Goal: Task Accomplishment & Management: Manage account settings

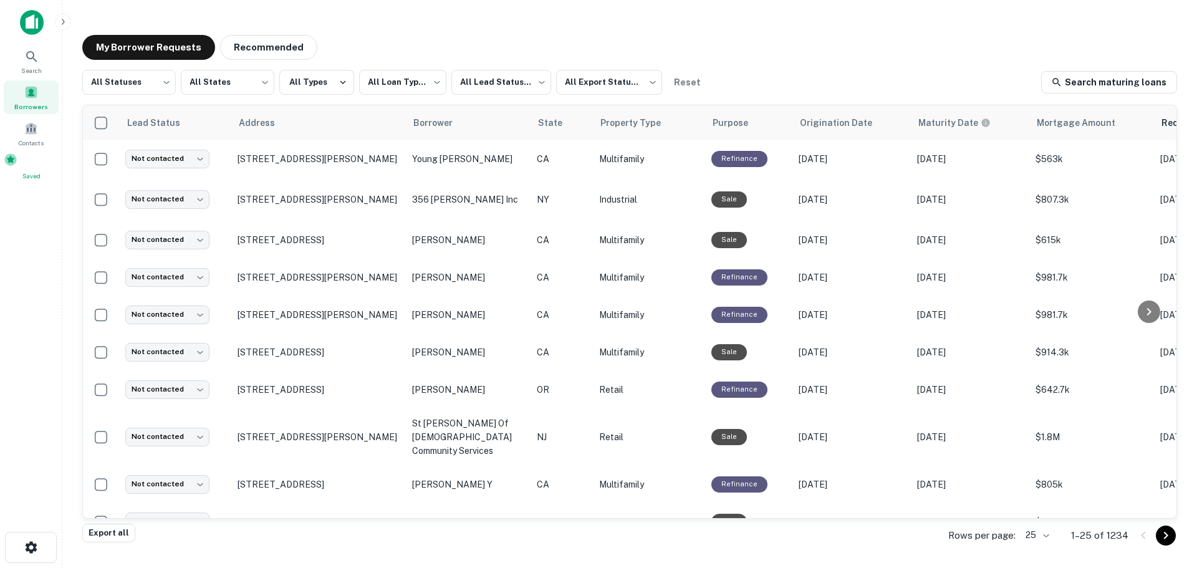
click at [17, 164] on span at bounding box center [11, 160] width 14 height 14
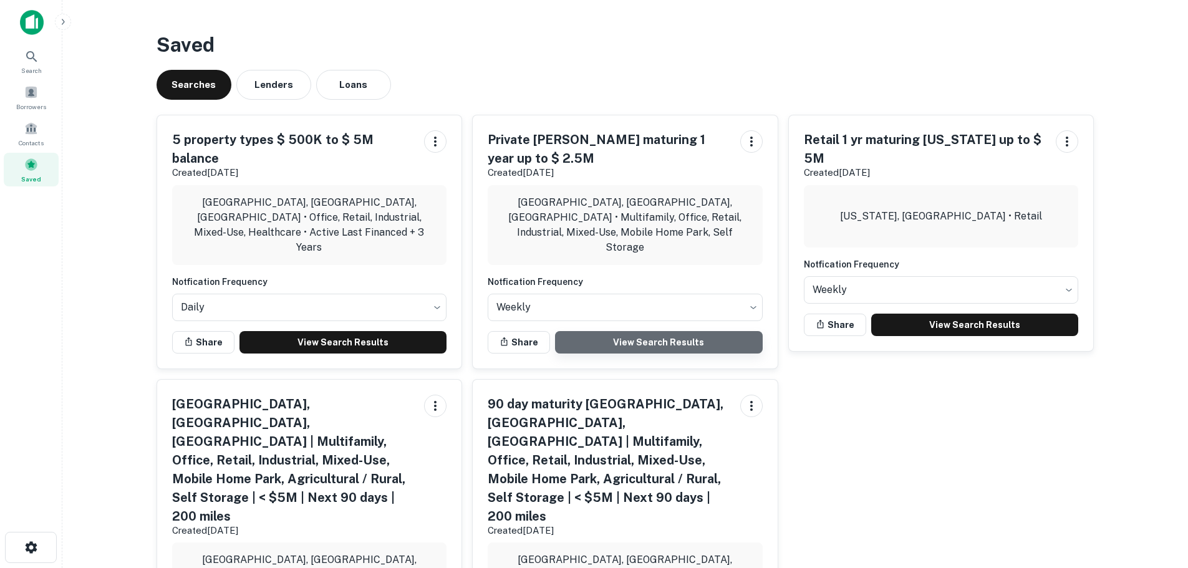
click at [664, 331] on link "View Search Results" at bounding box center [659, 342] width 208 height 22
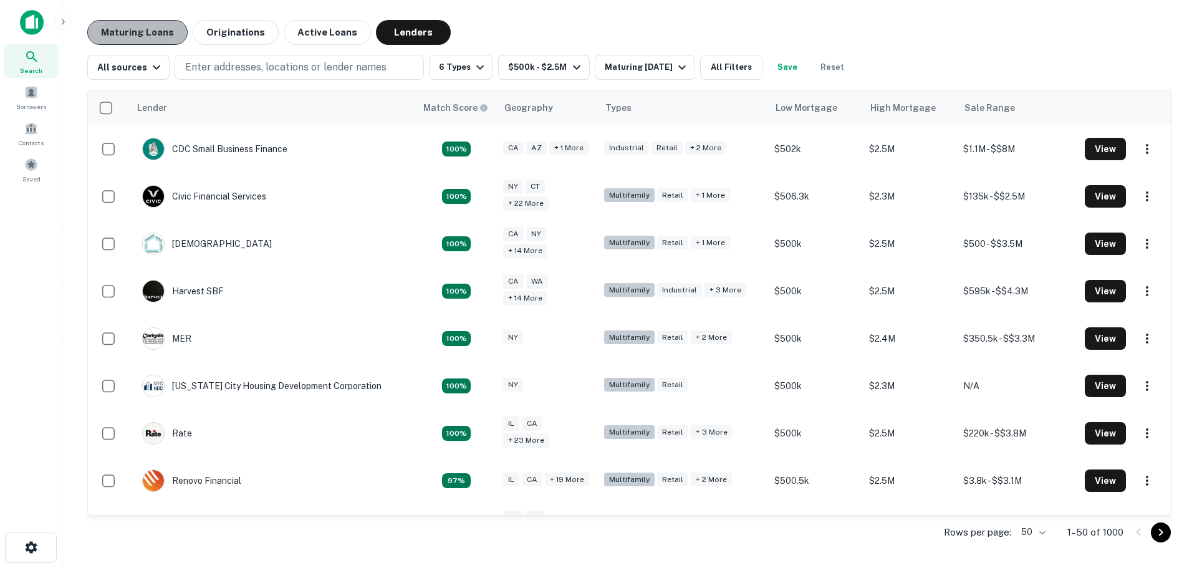
click at [129, 26] on button "Maturing Loans" at bounding box center [137, 32] width 100 height 25
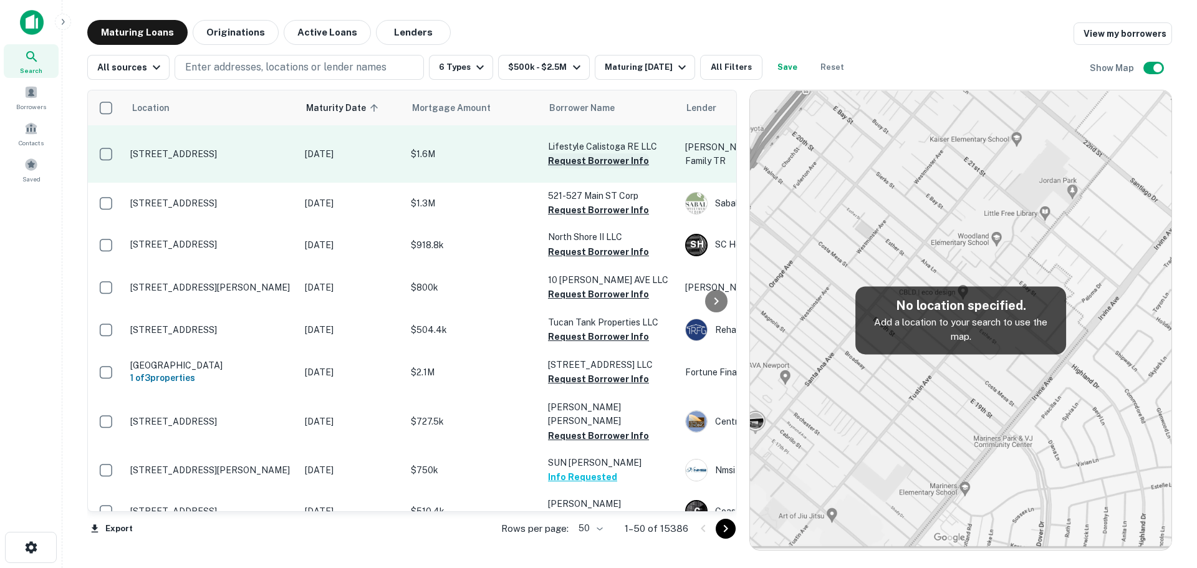
click at [582, 153] on button "Request Borrower Info" at bounding box center [598, 160] width 101 height 15
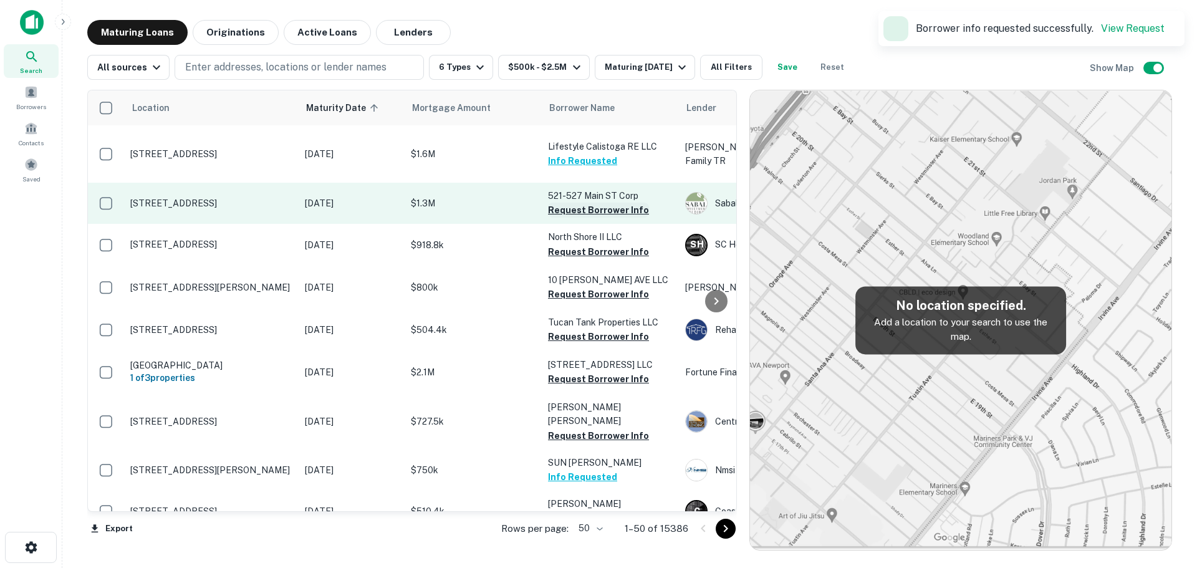
click at [584, 203] on button "Request Borrower Info" at bounding box center [598, 210] width 101 height 15
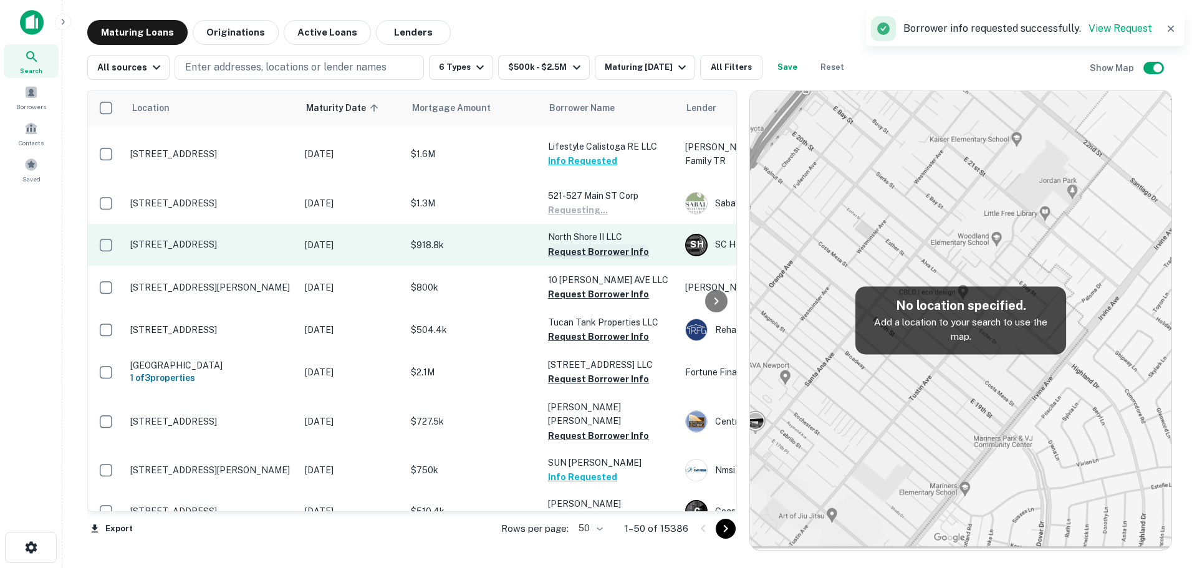
click at [588, 244] on button "Request Borrower Info" at bounding box center [598, 251] width 101 height 15
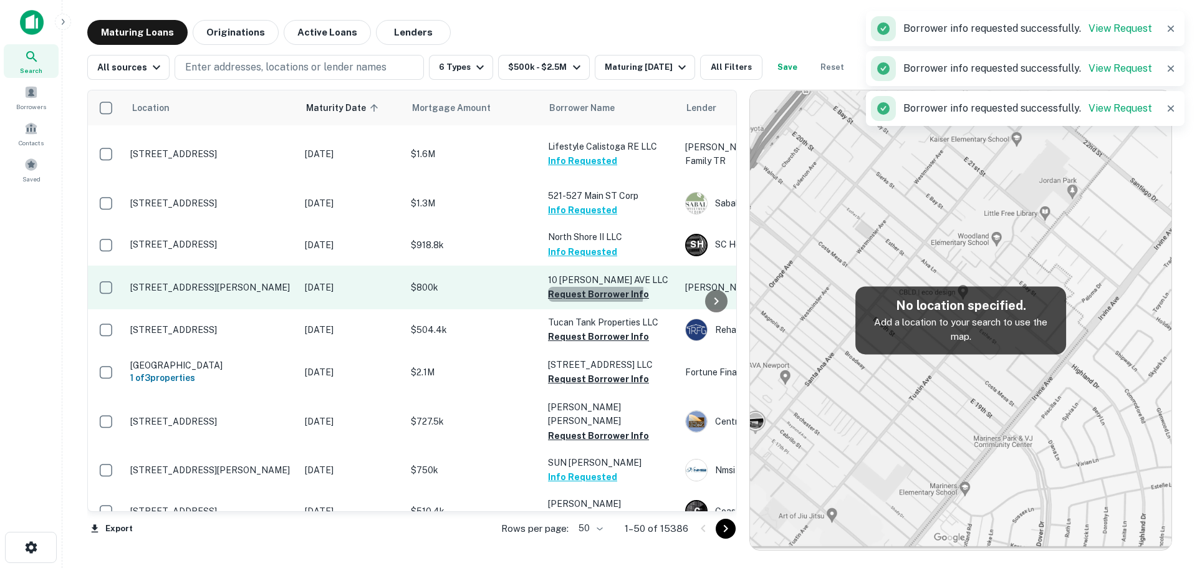
click at [586, 287] on button "Request Borrower Info" at bounding box center [598, 294] width 101 height 15
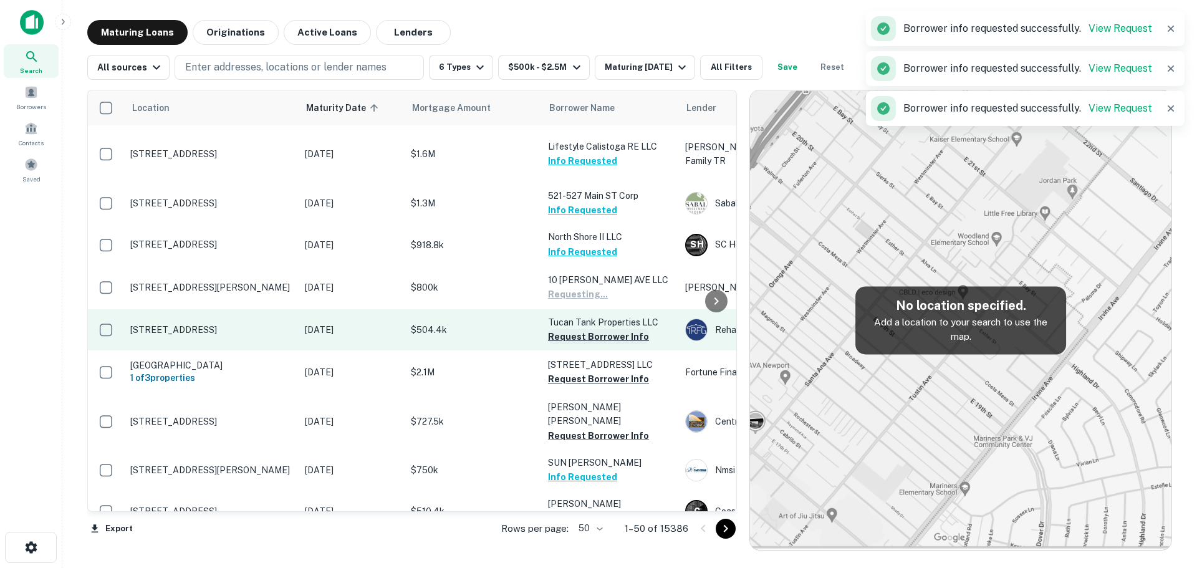
click at [586, 329] on button "Request Borrower Info" at bounding box center [598, 336] width 101 height 15
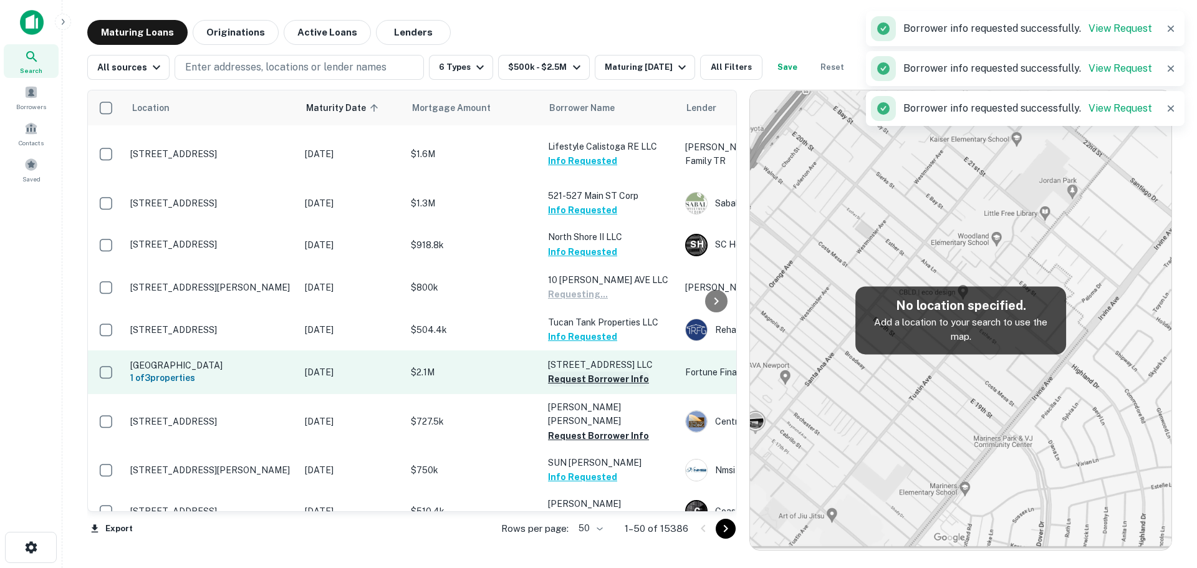
click at [588, 372] on button "Request Borrower Info" at bounding box center [598, 379] width 101 height 15
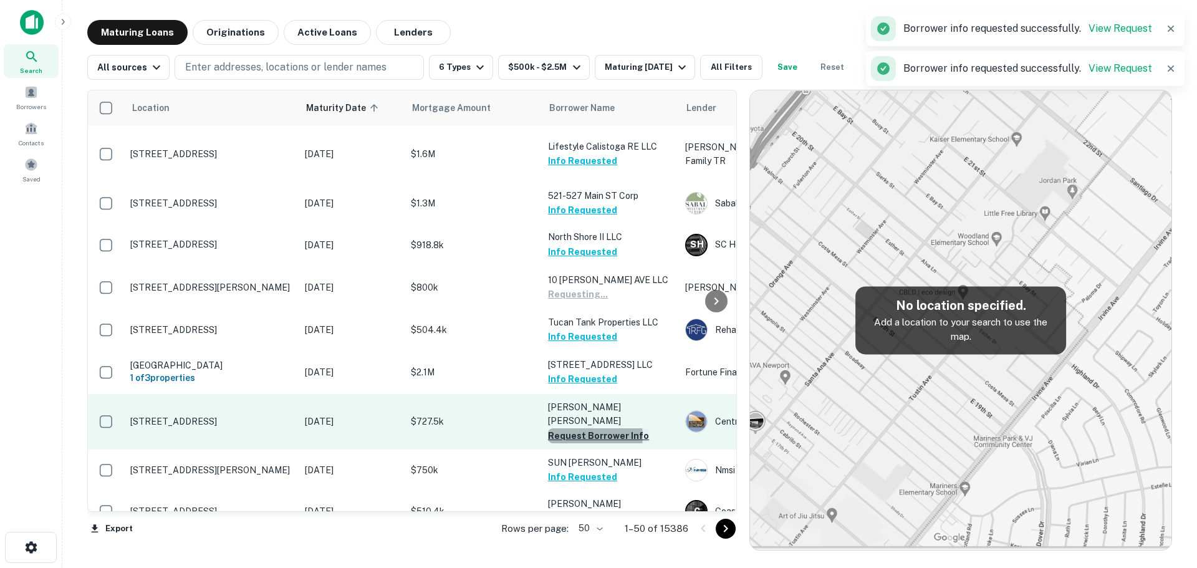
click at [588, 428] on button "Request Borrower Info" at bounding box center [598, 435] width 101 height 15
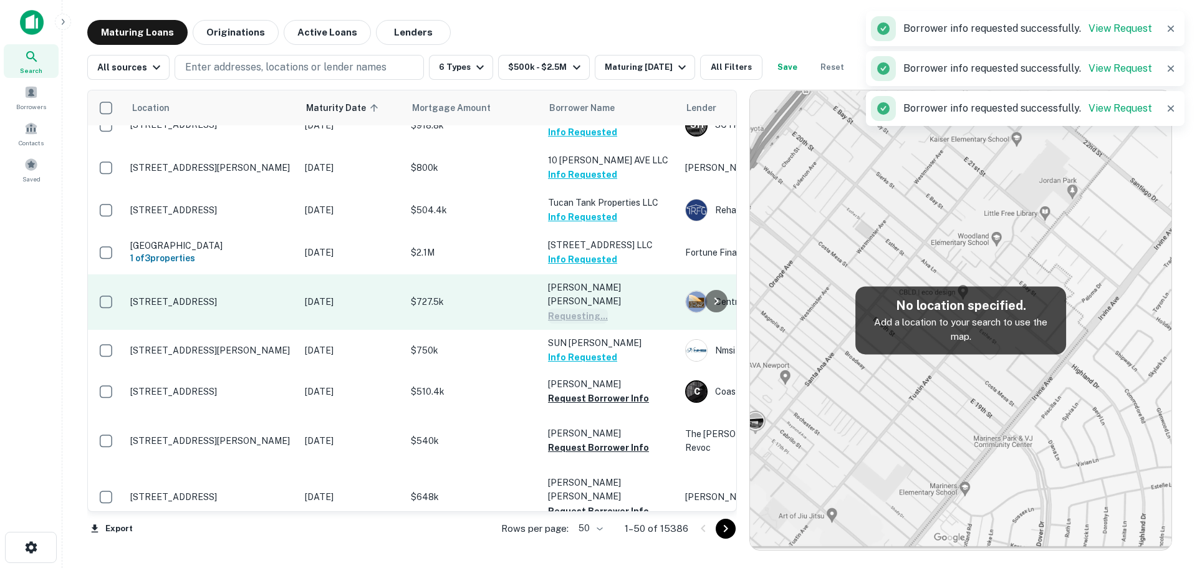
scroll to position [125, 0]
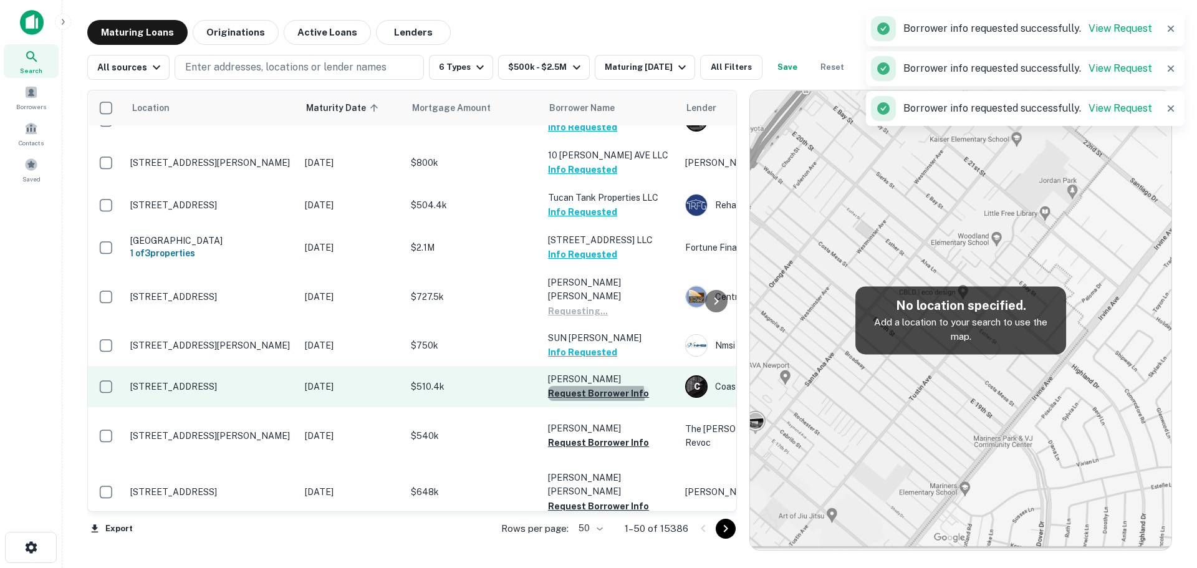
click at [596, 386] on button "Request Borrower Info" at bounding box center [598, 393] width 101 height 15
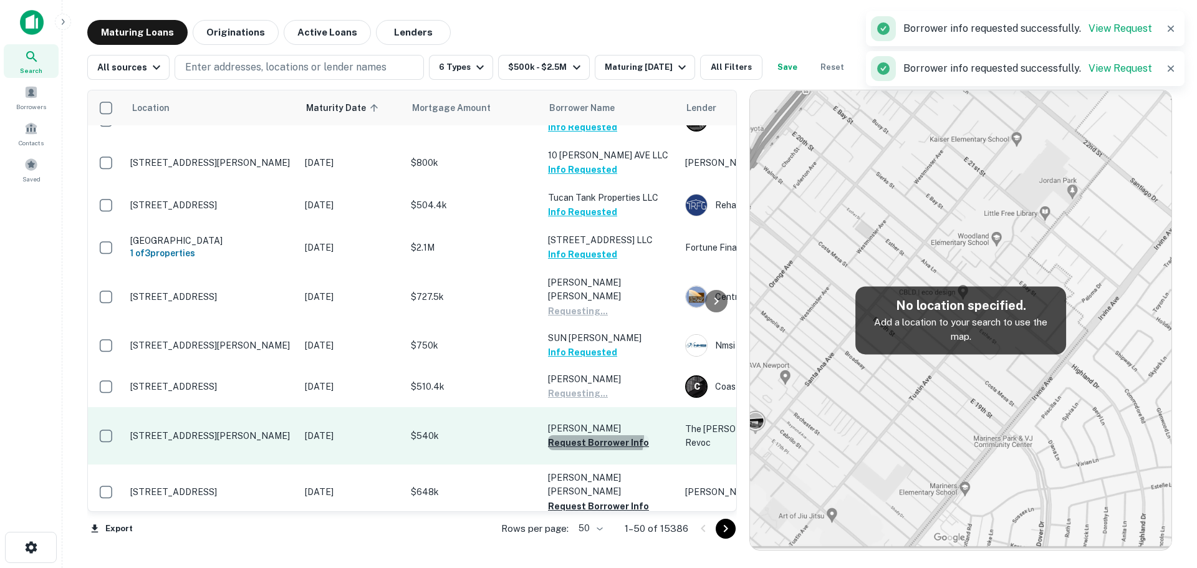
click at [592, 435] on button "Request Borrower Info" at bounding box center [598, 442] width 101 height 15
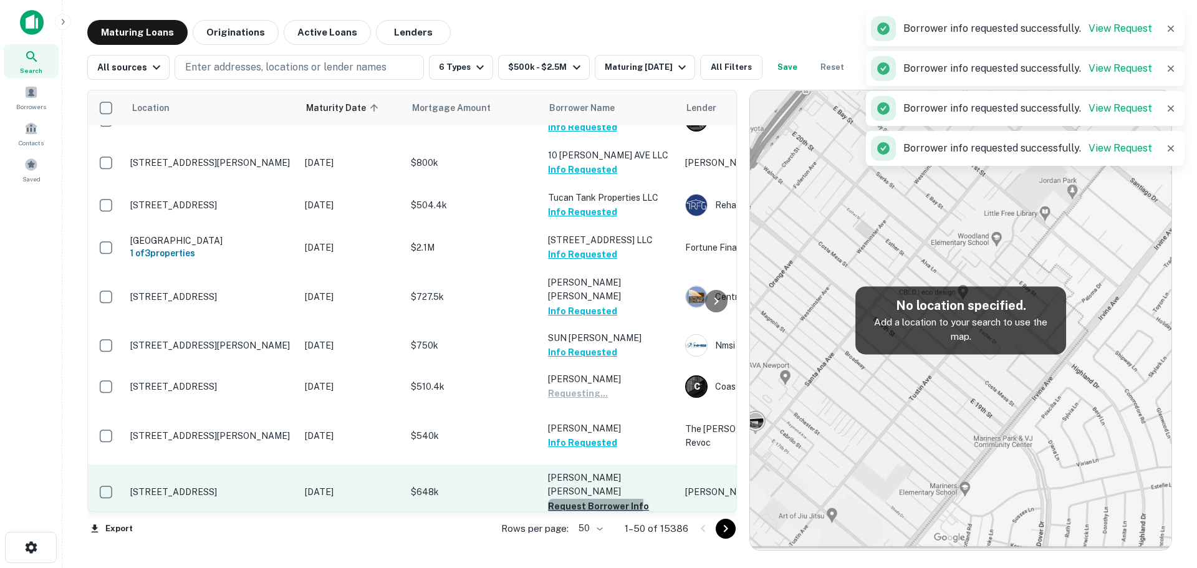
click at [587, 499] on button "Request Borrower Info" at bounding box center [598, 506] width 101 height 15
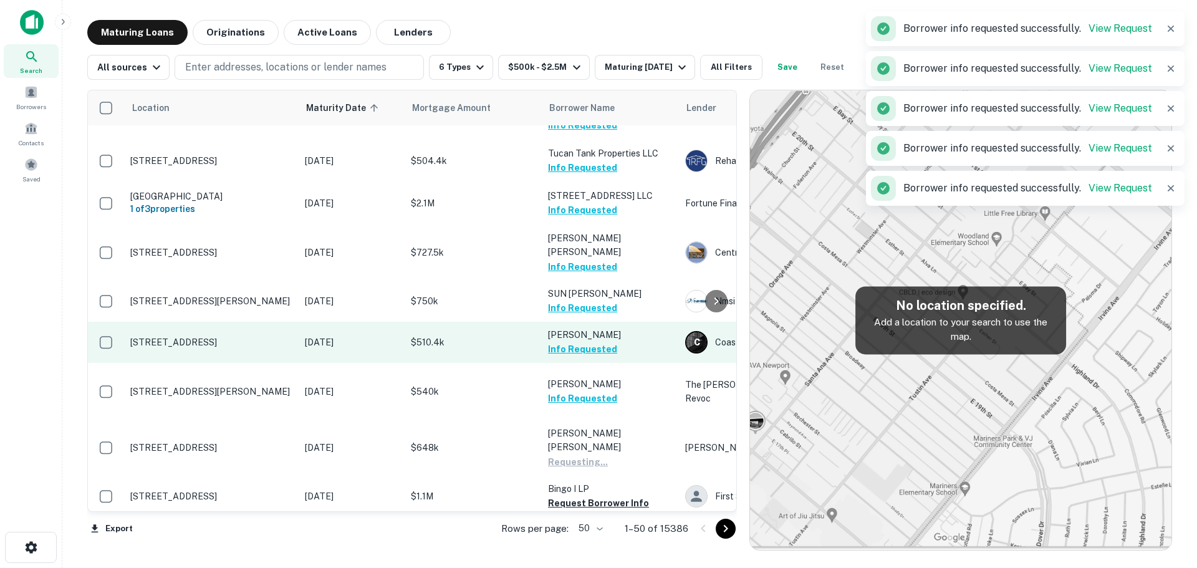
scroll to position [312, 0]
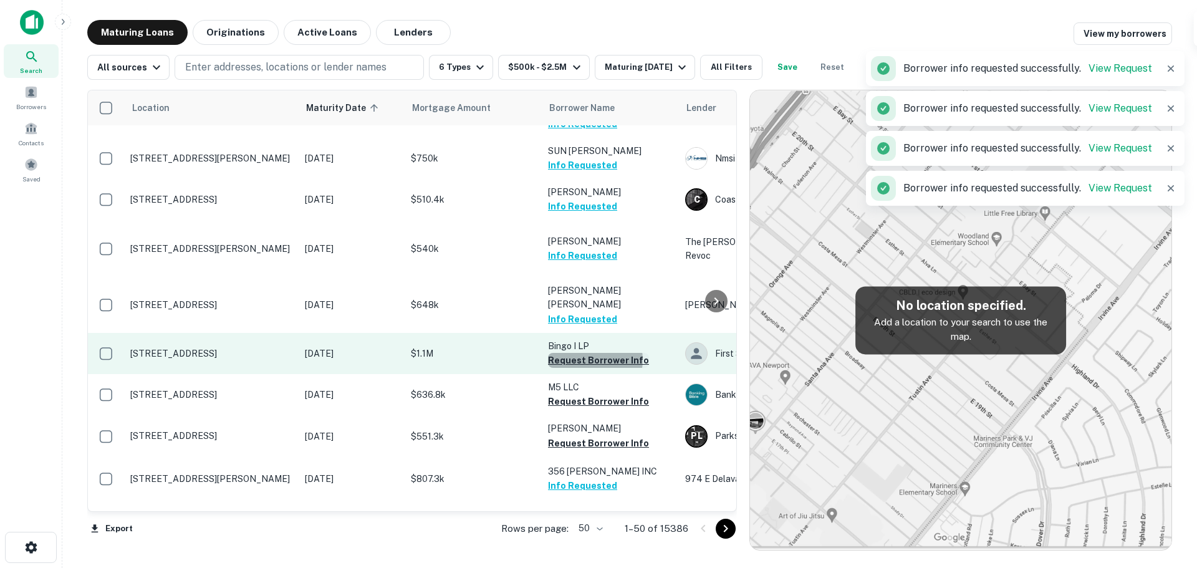
click at [589, 353] on button "Request Borrower Info" at bounding box center [598, 360] width 101 height 15
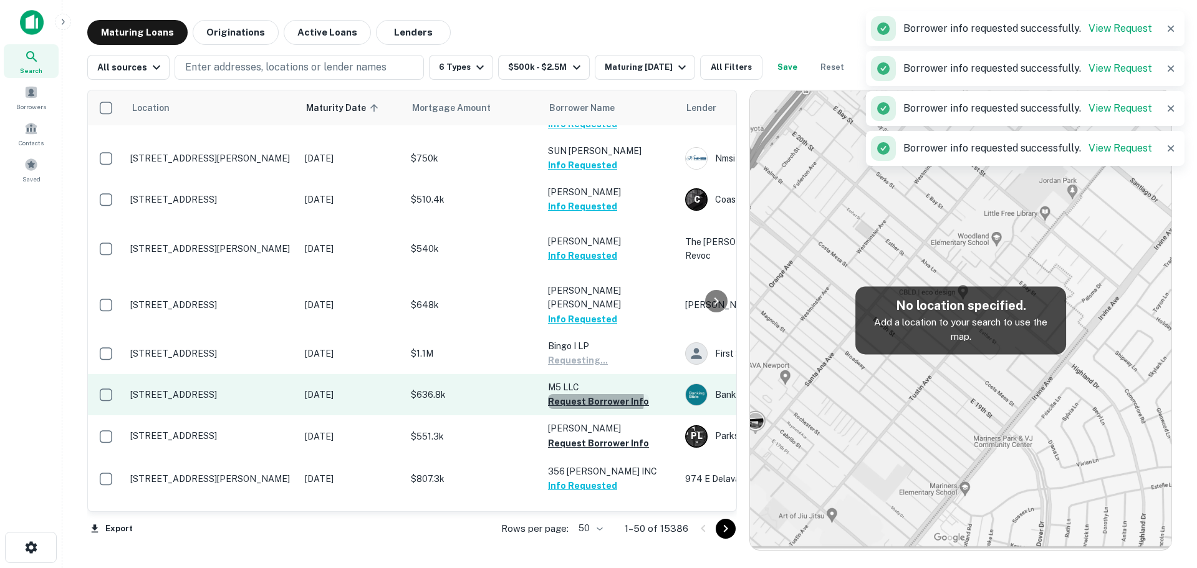
click at [596, 394] on button "Request Borrower Info" at bounding box center [598, 401] width 101 height 15
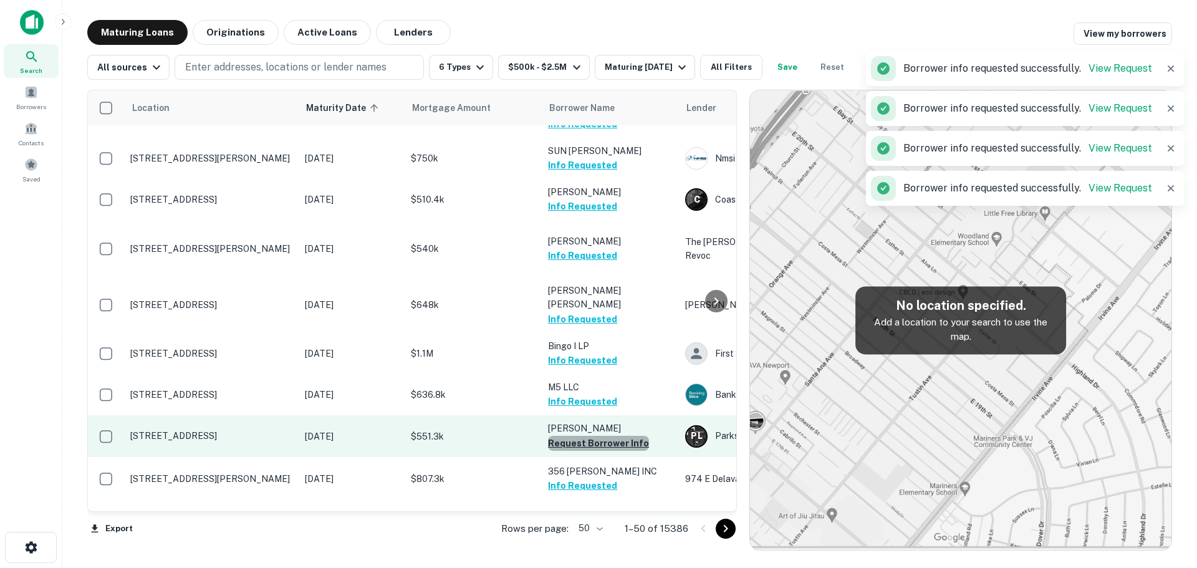
click at [600, 436] on button "Request Borrower Info" at bounding box center [598, 443] width 101 height 15
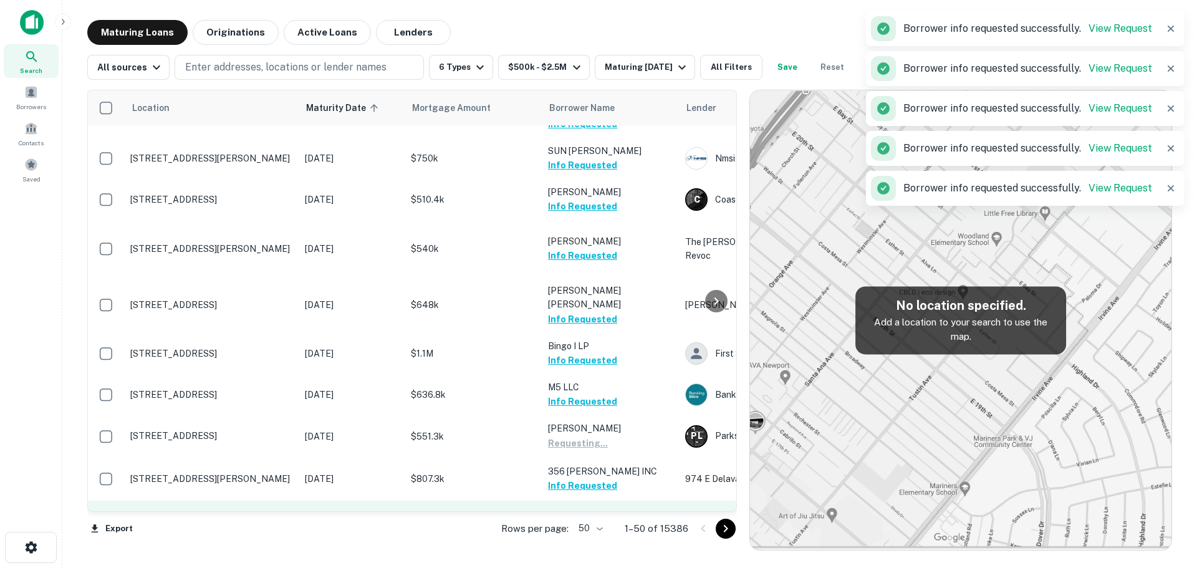
click at [586, 522] on button "Request Borrower Info" at bounding box center [598, 529] width 101 height 15
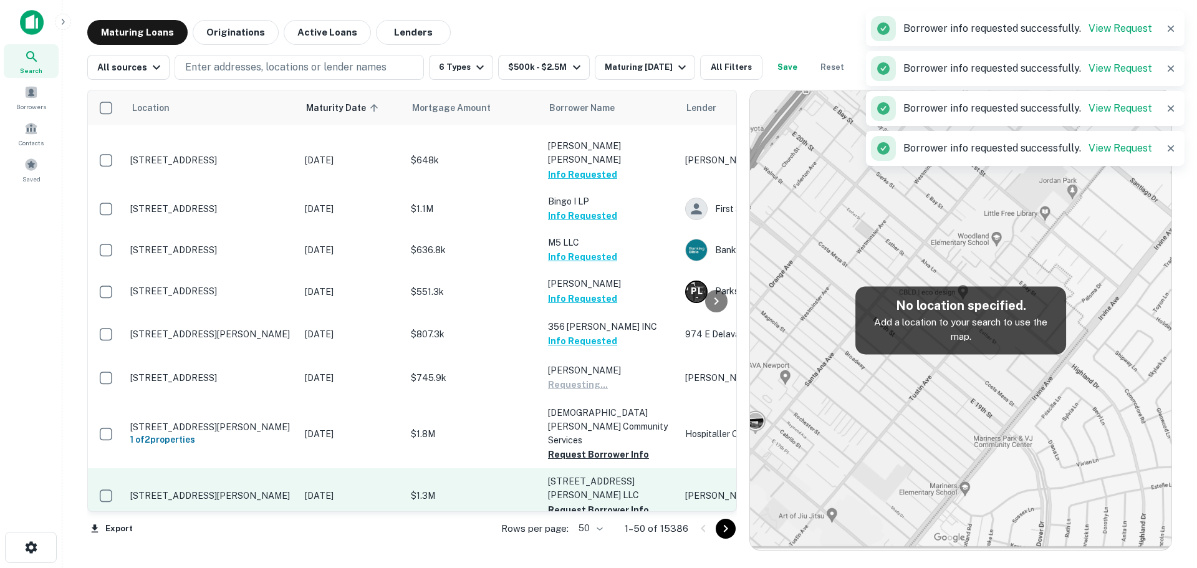
scroll to position [499, 0]
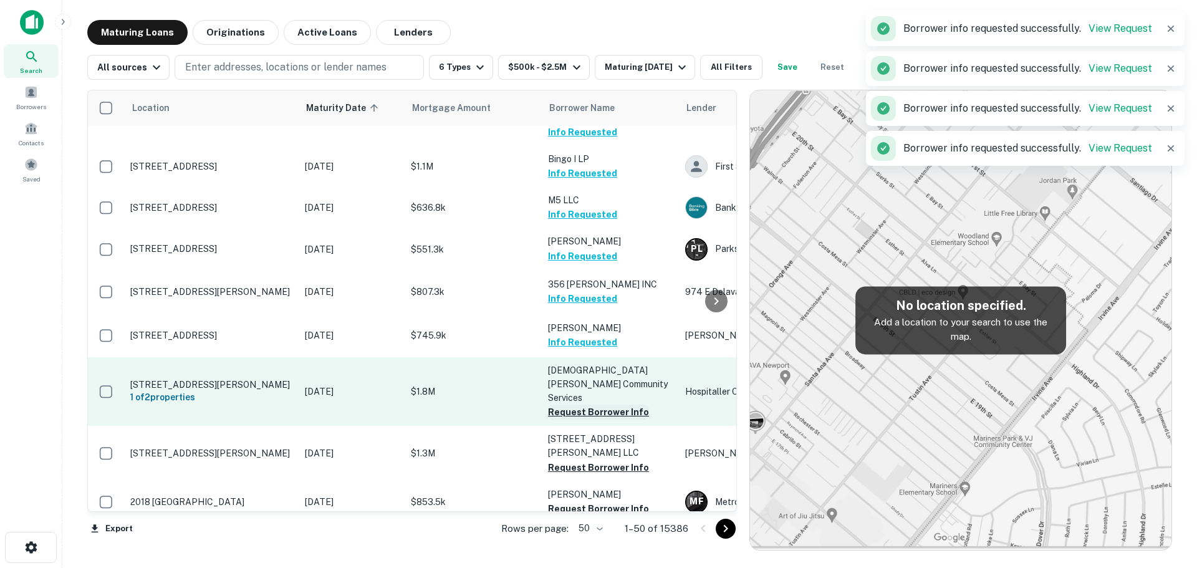
click at [591, 405] on button "Request Borrower Info" at bounding box center [598, 412] width 101 height 15
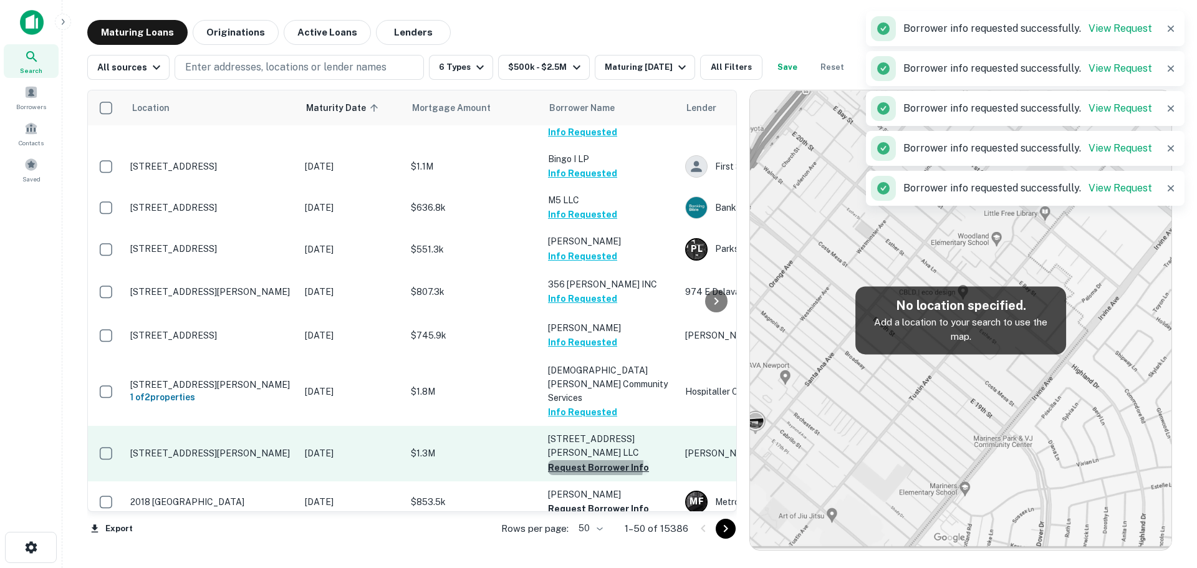
click at [593, 460] on button "Request Borrower Info" at bounding box center [598, 467] width 101 height 15
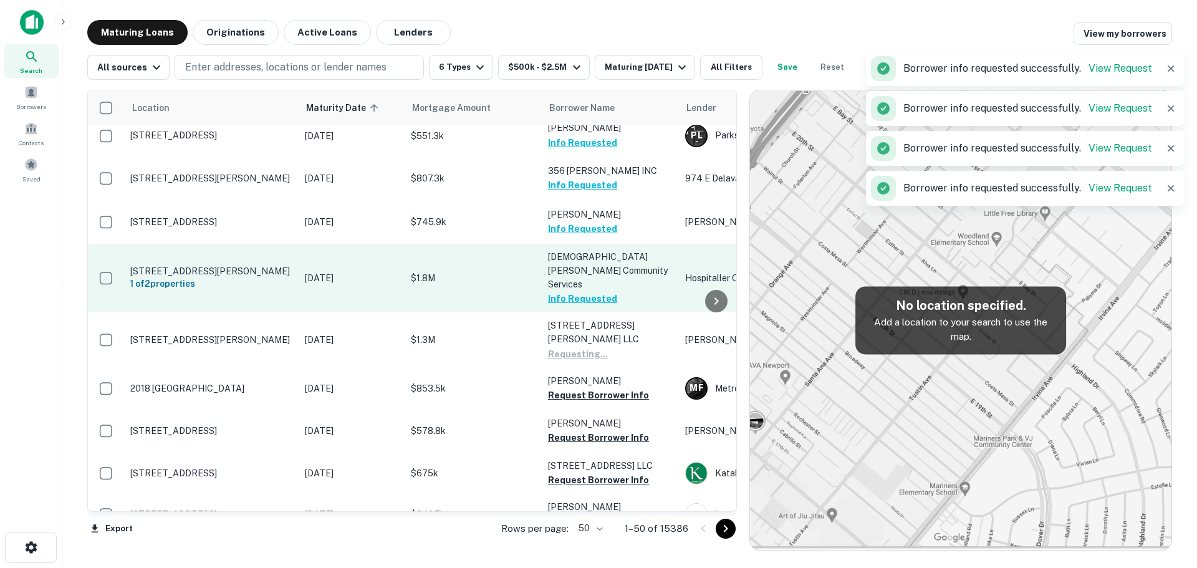
scroll to position [624, 0]
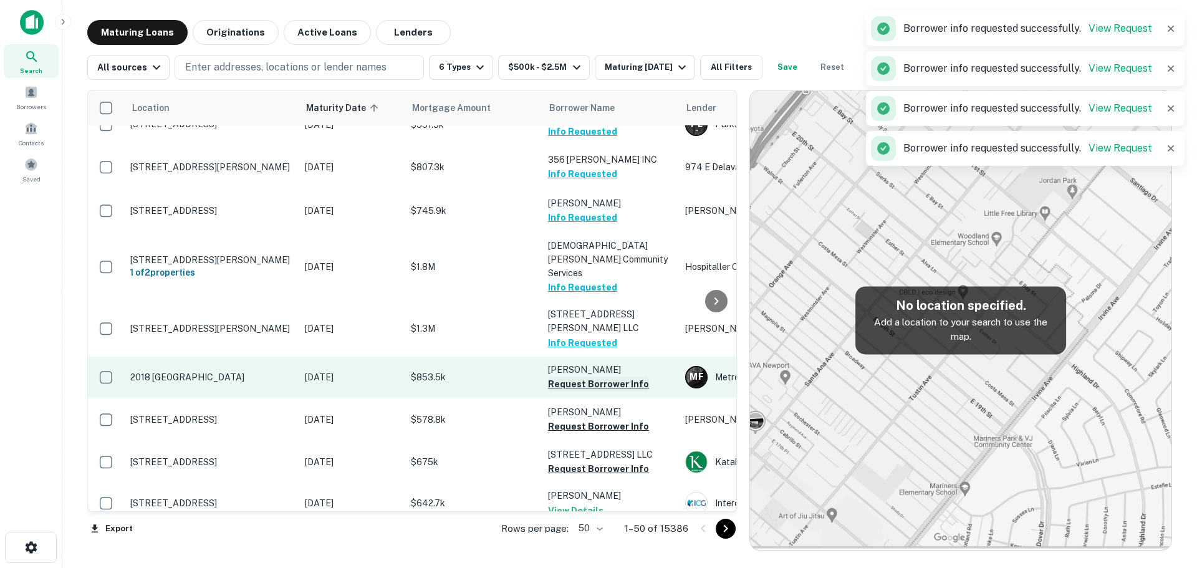
click at [606, 377] on button "Request Borrower Info" at bounding box center [598, 384] width 101 height 15
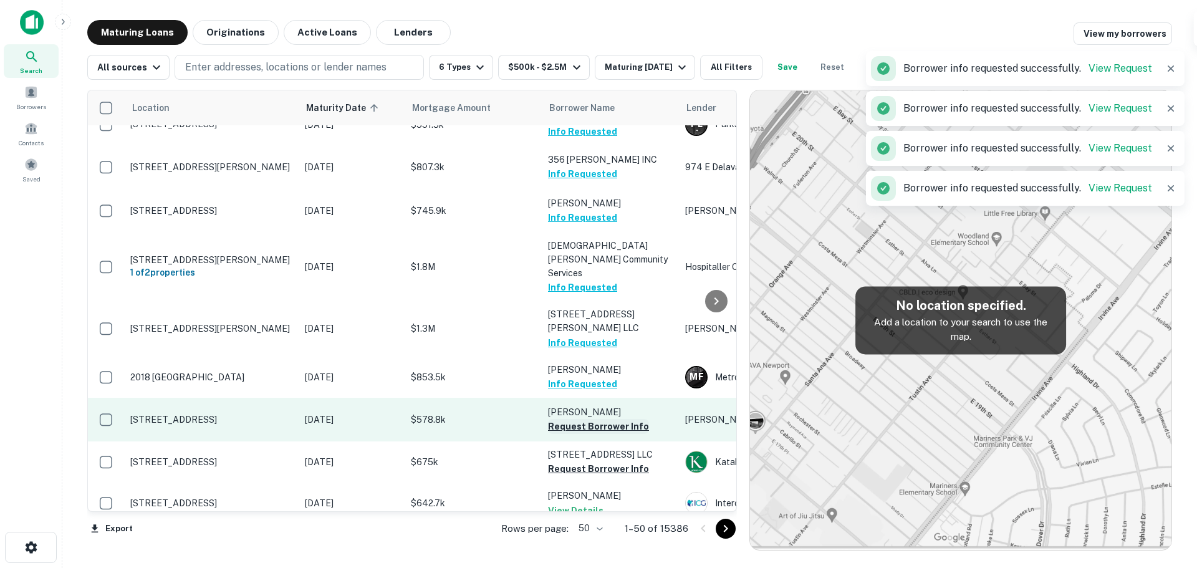
click at [594, 419] on button "Request Borrower Info" at bounding box center [598, 426] width 101 height 15
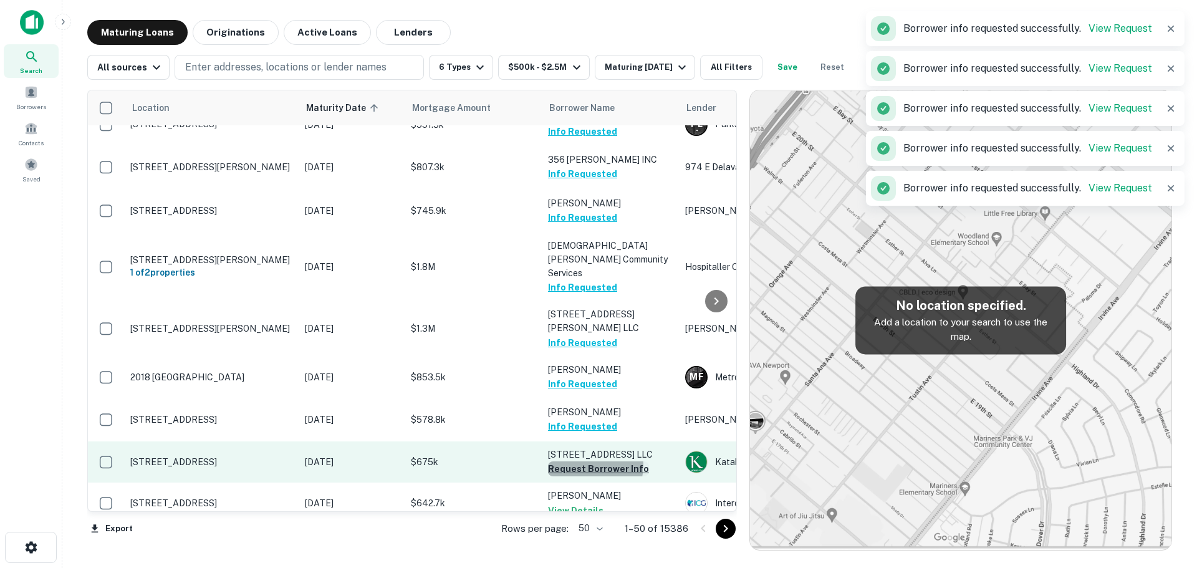
click at [590, 462] on button "Request Borrower Info" at bounding box center [598, 469] width 101 height 15
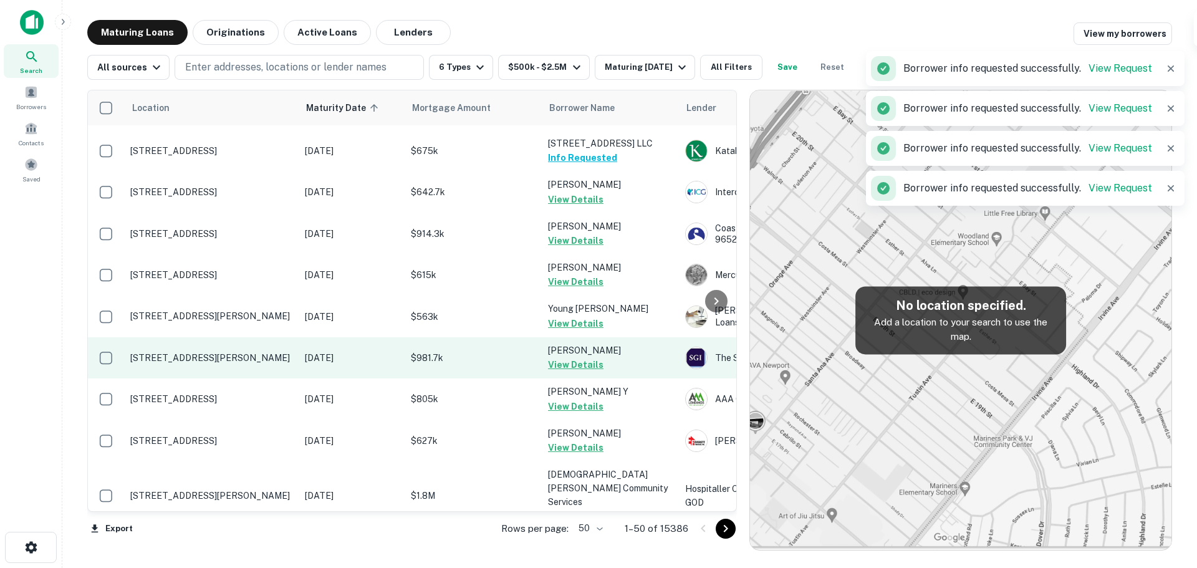
scroll to position [1060, 0]
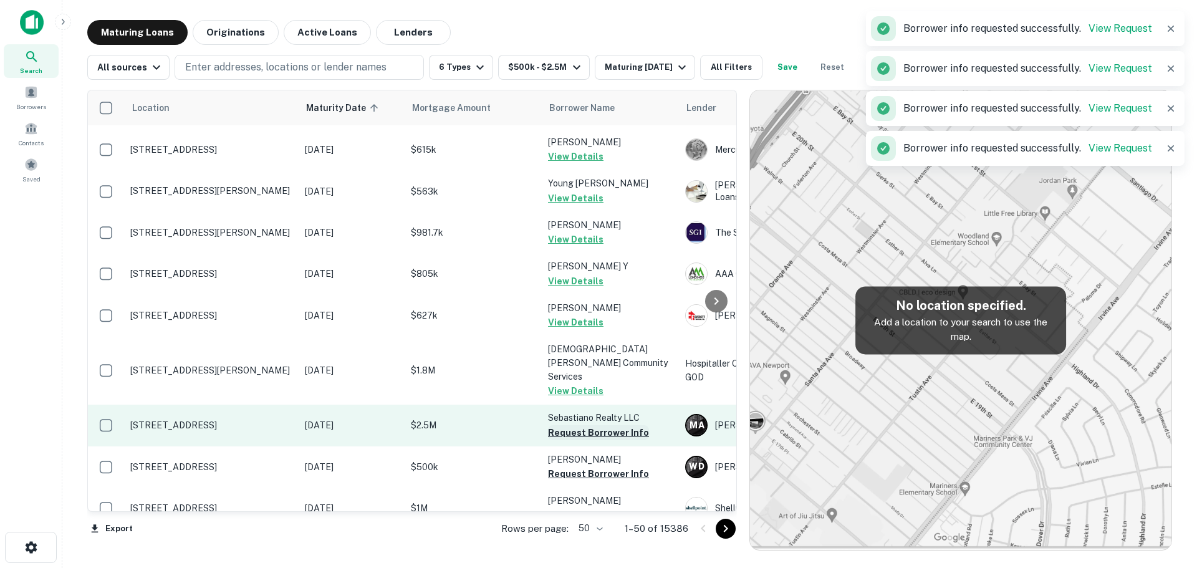
click at [586, 425] on button "Request Borrower Info" at bounding box center [598, 432] width 101 height 15
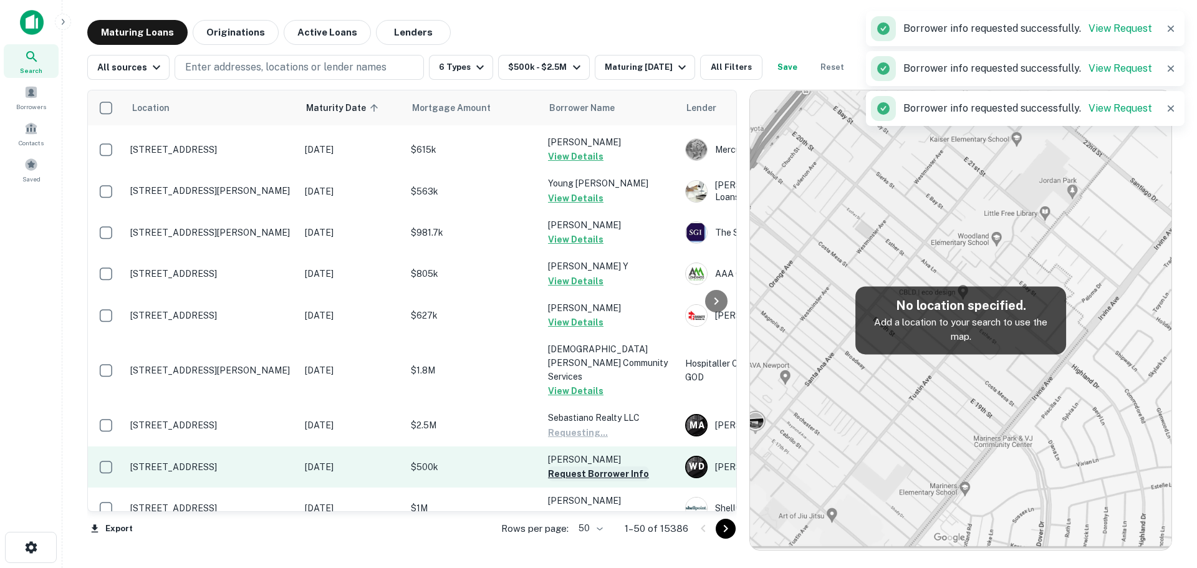
click at [588, 467] on button "Request Borrower Info" at bounding box center [598, 474] width 101 height 15
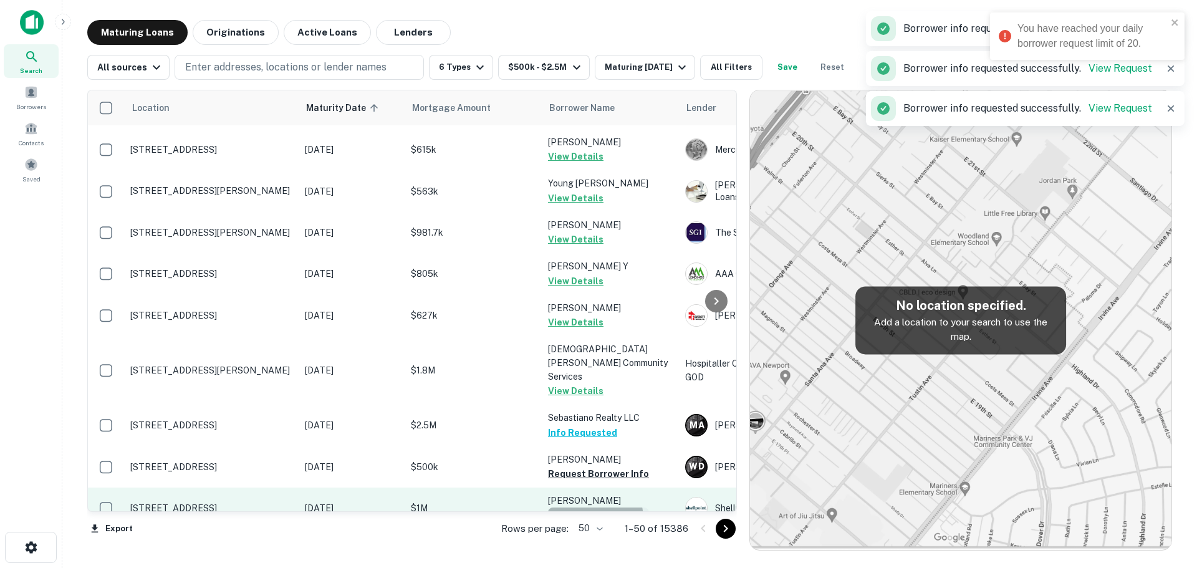
click at [581, 508] on button "Request Borrower Info" at bounding box center [598, 515] width 101 height 15
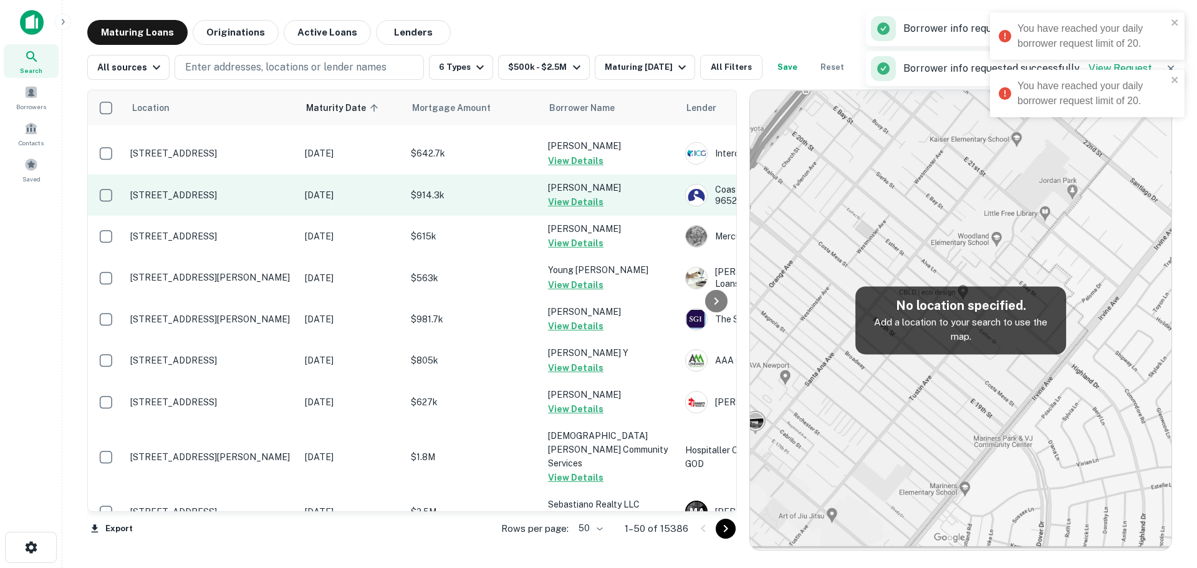
scroll to position [811, 0]
